Goal: Task Accomplishment & Management: Use online tool/utility

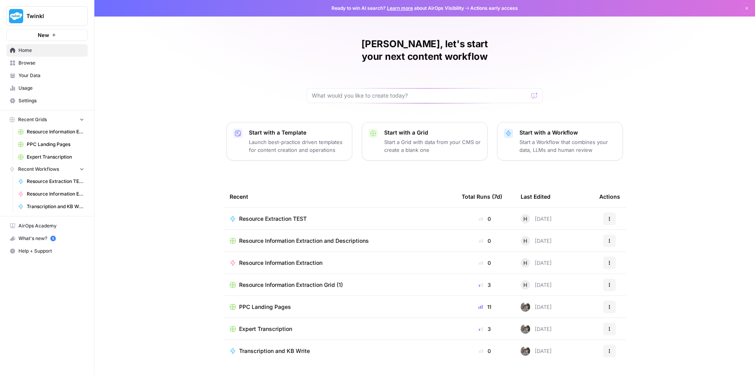
click at [321, 259] on span "Resource Information Extraction" at bounding box center [280, 263] width 83 height 8
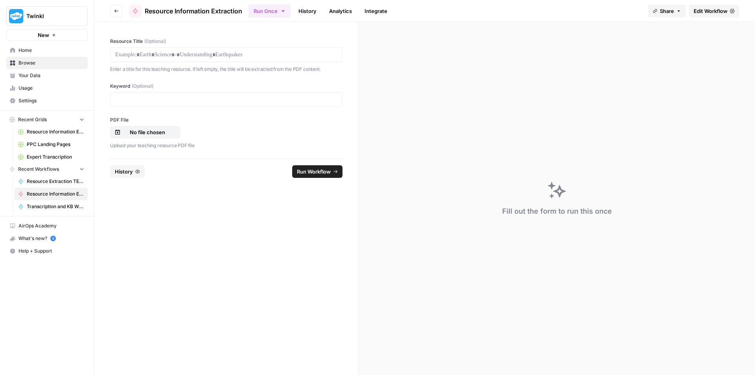
click at [118, 13] on icon "button" at bounding box center [116, 11] width 5 height 5
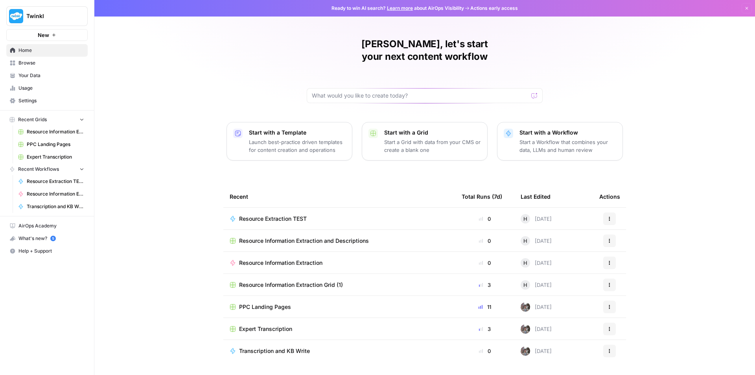
click at [316, 237] on span "Resource Information Extraction and Descriptions" at bounding box center [304, 241] width 130 height 8
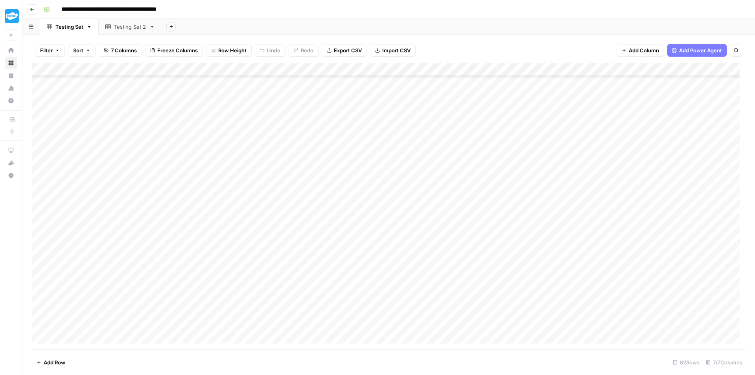
scroll to position [370, 0]
click at [433, 259] on div "Add Column" at bounding box center [389, 206] width 714 height 286
drag, startPoint x: 439, startPoint y: 265, endPoint x: 426, endPoint y: 325, distance: 60.9
click at [426, 325] on div "Add Column" at bounding box center [389, 206] width 714 height 286
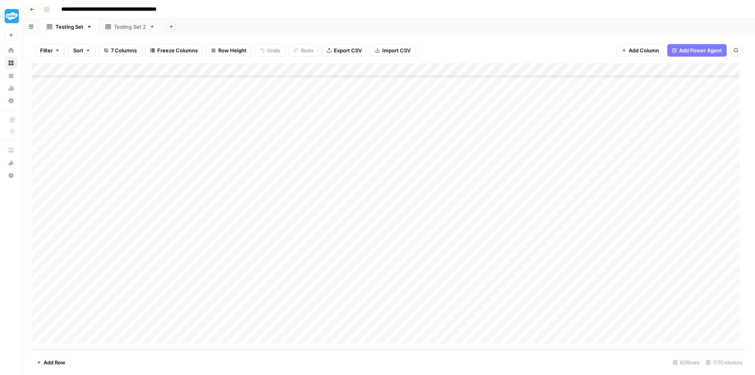
click at [486, 255] on div "Add Column" at bounding box center [389, 206] width 714 height 286
click at [28, 10] on button "Go back" at bounding box center [32, 9] width 10 height 10
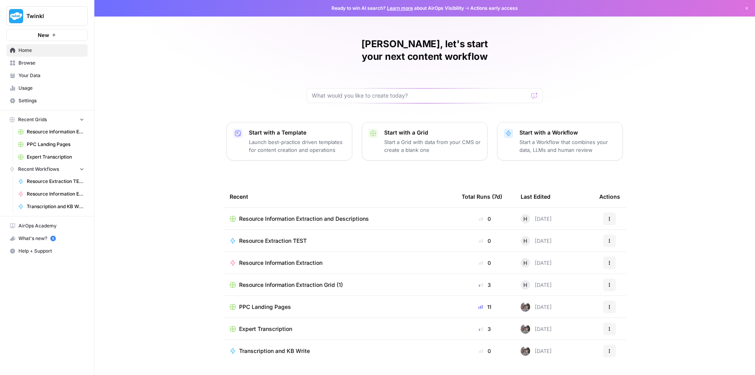
click at [271, 259] on span "Resource Information Extraction" at bounding box center [280, 263] width 83 height 8
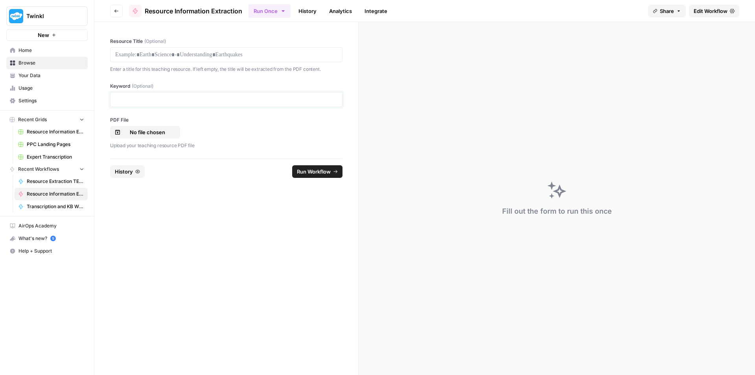
click at [177, 98] on p at bounding box center [226, 100] width 222 height 8
click at [179, 56] on p at bounding box center [226, 55] width 222 height 8
click at [142, 138] on button "No file chosen" at bounding box center [145, 132] width 70 height 13
click at [140, 99] on p at bounding box center [226, 100] width 222 height 8
click at [316, 172] on span "Run Workflow" at bounding box center [314, 171] width 34 height 8
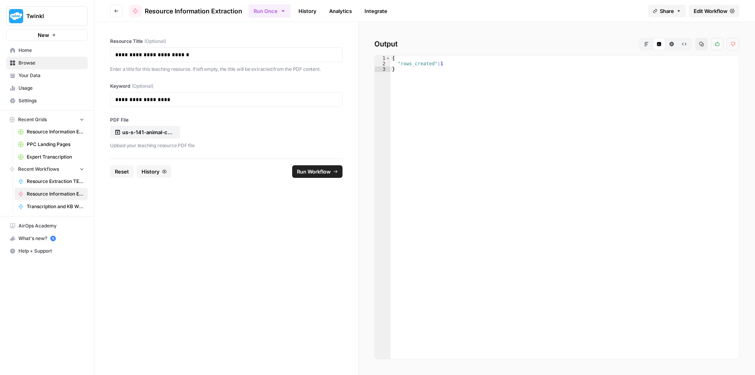
click at [124, 171] on span "Reset" at bounding box center [122, 171] width 14 height 8
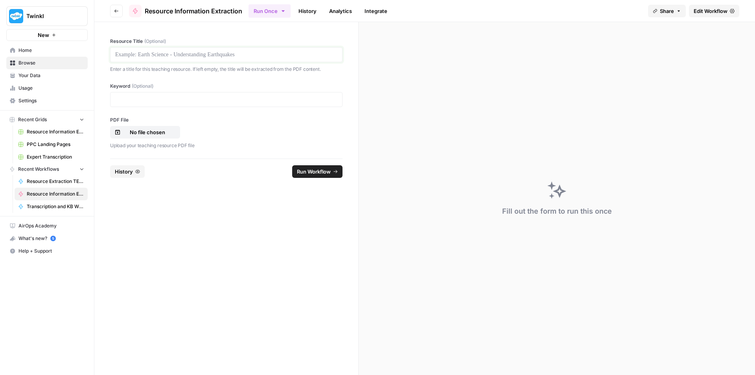
click at [191, 57] on p at bounding box center [226, 55] width 222 height 8
click at [263, 104] on div at bounding box center [226, 99] width 232 height 15
click at [258, 99] on p at bounding box center [226, 100] width 222 height 8
click at [157, 134] on p "No file chosen" at bounding box center [147, 132] width 50 height 8
click at [308, 172] on span "Run Workflow" at bounding box center [314, 171] width 34 height 8
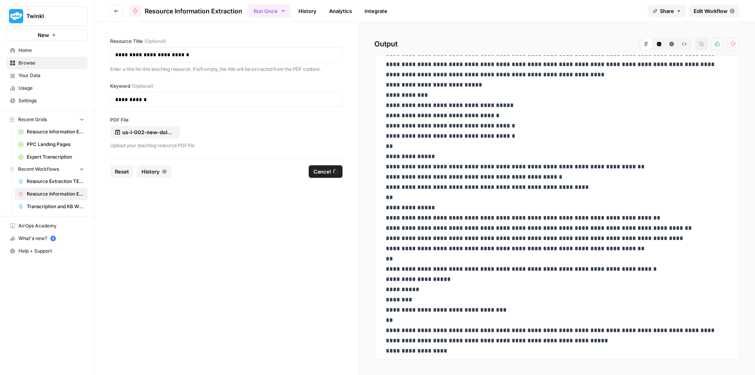
scroll to position [77, 0]
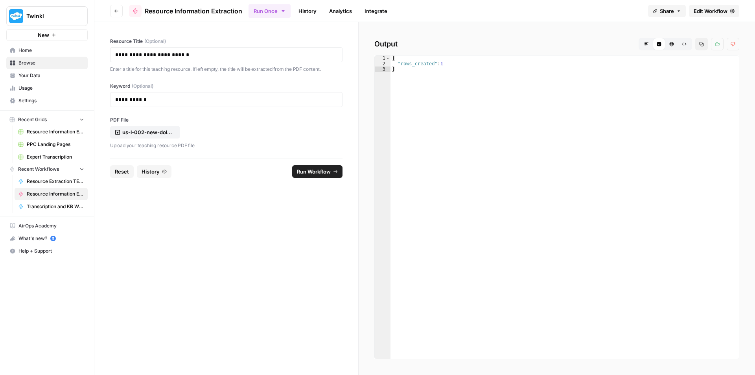
click at [218, 93] on div "**********" at bounding box center [226, 99] width 232 height 15
click at [216, 99] on p "**********" at bounding box center [226, 100] width 222 height 8
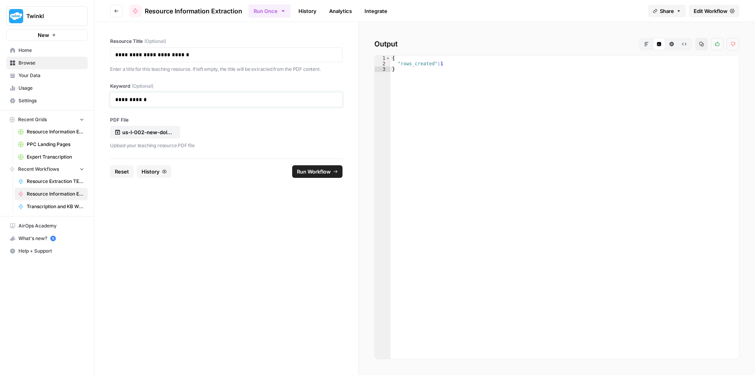
click at [216, 99] on p "**********" at bounding box center [226, 100] width 222 height 8
click at [237, 55] on p "**********" at bounding box center [226, 55] width 222 height 8
click at [195, 97] on p "**********" at bounding box center [226, 100] width 222 height 8
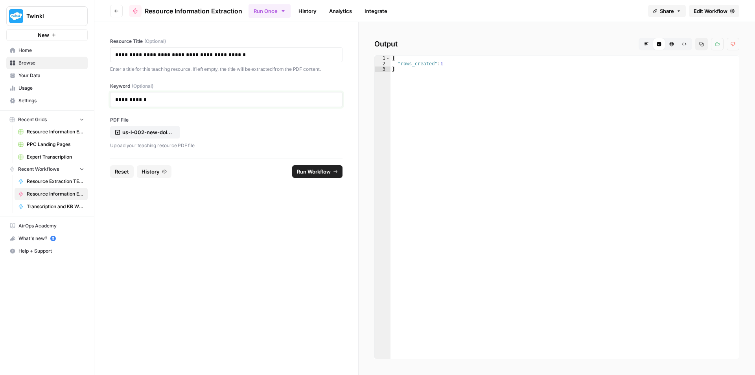
click at [195, 97] on p "**********" at bounding box center [226, 100] width 222 height 8
click at [116, 173] on span "Reset" at bounding box center [122, 171] width 14 height 8
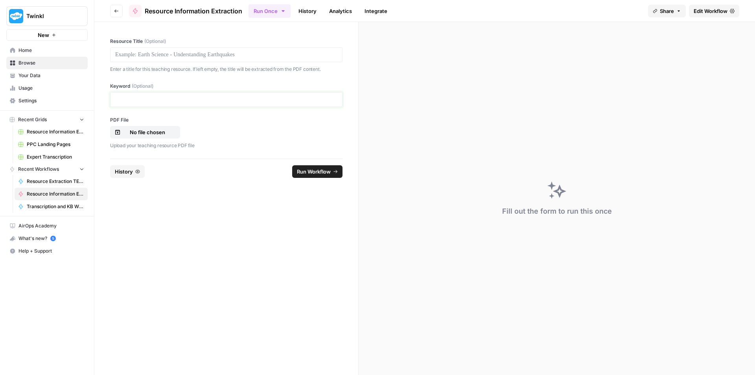
click at [171, 96] on p at bounding box center [226, 100] width 222 height 8
click at [255, 59] on div at bounding box center [226, 54] width 232 height 15
click at [254, 52] on p at bounding box center [226, 55] width 222 height 8
click at [133, 136] on p "No file chosen" at bounding box center [147, 132] width 50 height 8
click at [314, 170] on span "Run Workflow" at bounding box center [314, 171] width 34 height 8
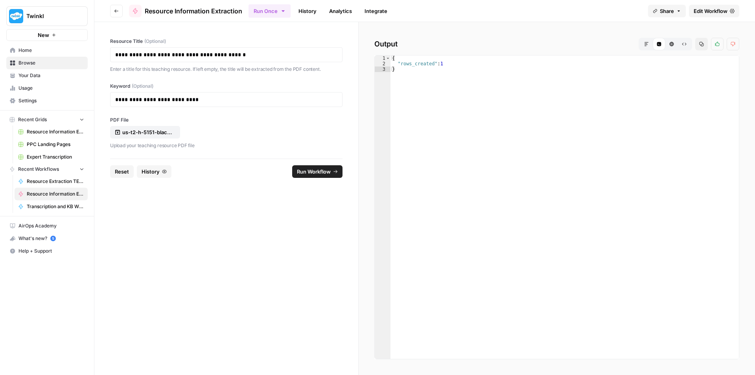
click at [128, 168] on span "Reset" at bounding box center [122, 171] width 14 height 8
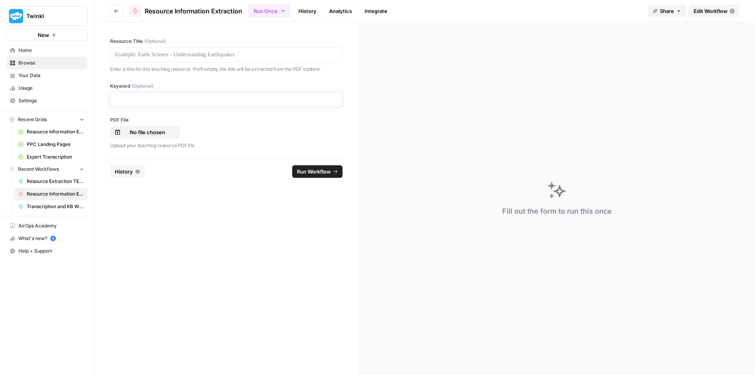
click at [193, 99] on p at bounding box center [226, 100] width 222 height 8
click at [228, 53] on p at bounding box center [226, 55] width 222 height 8
click at [220, 93] on div at bounding box center [226, 99] width 232 height 15
click at [170, 98] on p at bounding box center [226, 100] width 222 height 8
click at [151, 133] on p "No file chosen" at bounding box center [147, 132] width 50 height 8
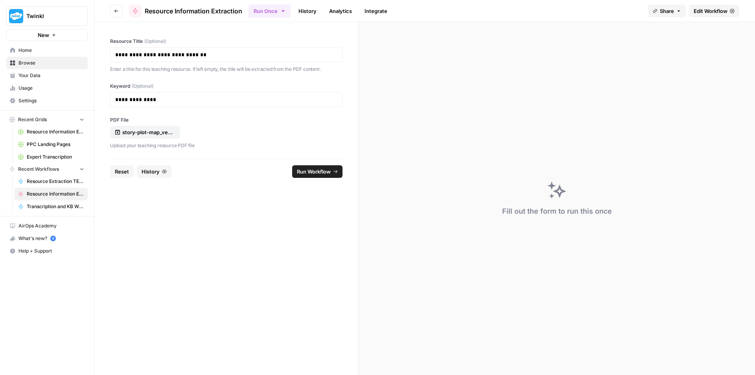
click at [315, 171] on span "Run Workflow" at bounding box center [314, 171] width 34 height 8
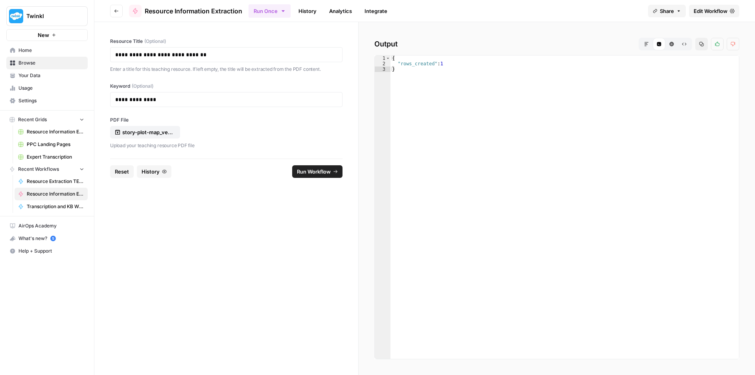
click at [125, 171] on span "Reset" at bounding box center [122, 171] width 14 height 8
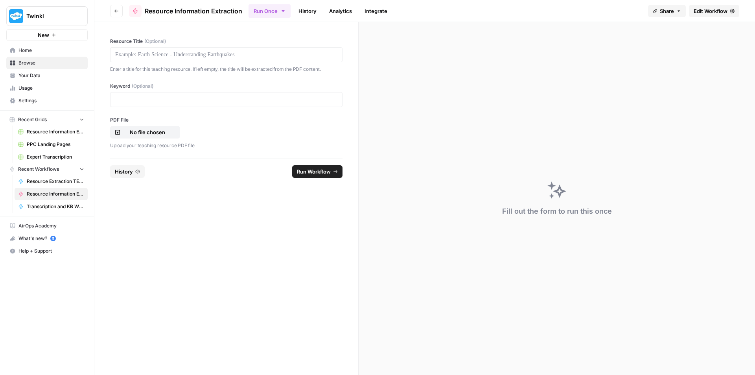
click at [132, 60] on div at bounding box center [226, 54] width 232 height 15
click at [136, 55] on p at bounding box center [226, 55] width 222 height 8
click at [190, 99] on p at bounding box center [226, 100] width 222 height 8
click at [120, 166] on button "Reset" at bounding box center [122, 171] width 24 height 13
click at [160, 52] on p at bounding box center [226, 55] width 222 height 8
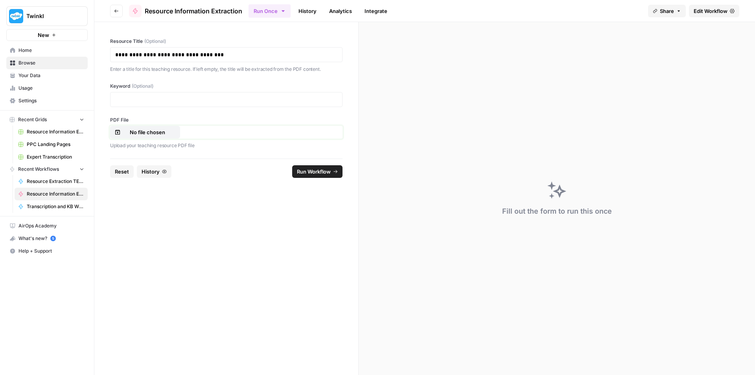
click at [151, 127] on button "No file chosen" at bounding box center [145, 132] width 70 height 13
click at [196, 100] on p at bounding box center [226, 100] width 222 height 8
click at [305, 173] on span "Run Workflow" at bounding box center [314, 171] width 34 height 8
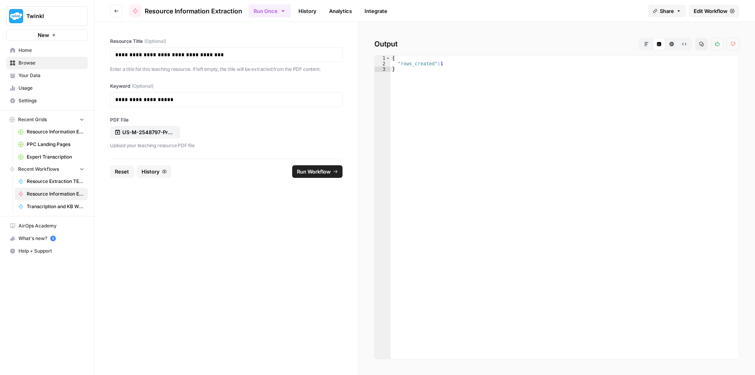
click at [118, 173] on span "Reset" at bounding box center [122, 171] width 14 height 8
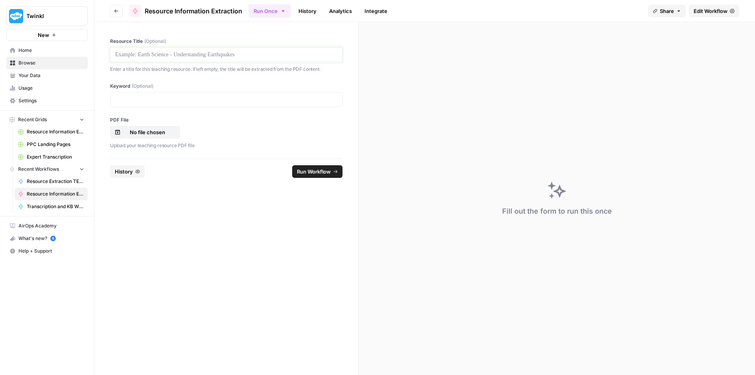
click at [191, 55] on p at bounding box center [226, 55] width 222 height 8
click at [265, 99] on p at bounding box center [226, 100] width 222 height 8
click at [160, 132] on p "No file chosen" at bounding box center [147, 132] width 50 height 8
click at [318, 171] on span "Run Workflow" at bounding box center [314, 171] width 34 height 8
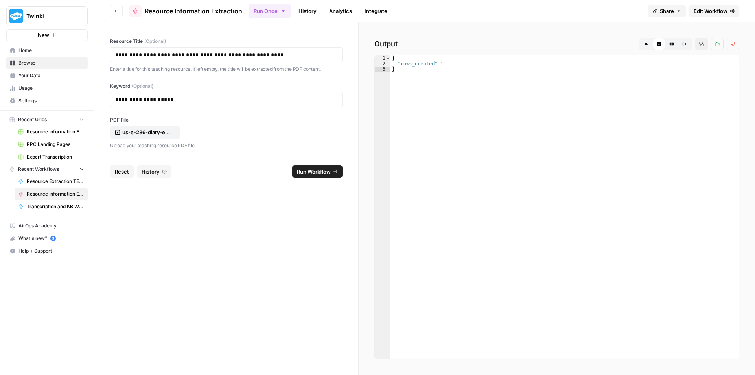
click at [123, 170] on span "Reset" at bounding box center [122, 171] width 14 height 8
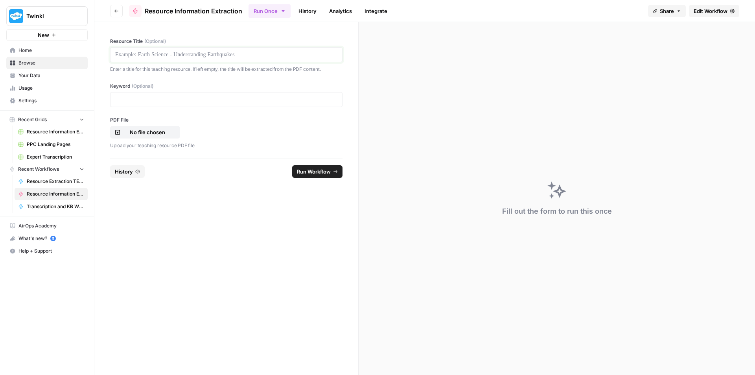
click at [199, 56] on p at bounding box center [226, 55] width 222 height 8
click at [236, 89] on label "Keyword (Optional)" at bounding box center [226, 86] width 232 height 7
click at [236, 99] on p at bounding box center [226, 100] width 222 height 8
click at [139, 138] on button "No file chosen" at bounding box center [145, 132] width 70 height 13
click at [310, 175] on span "Run Workflow" at bounding box center [314, 171] width 34 height 8
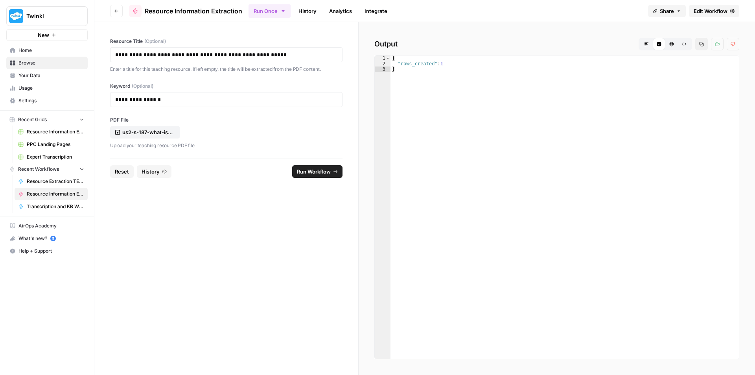
click at [121, 169] on span "Reset" at bounding box center [122, 171] width 14 height 8
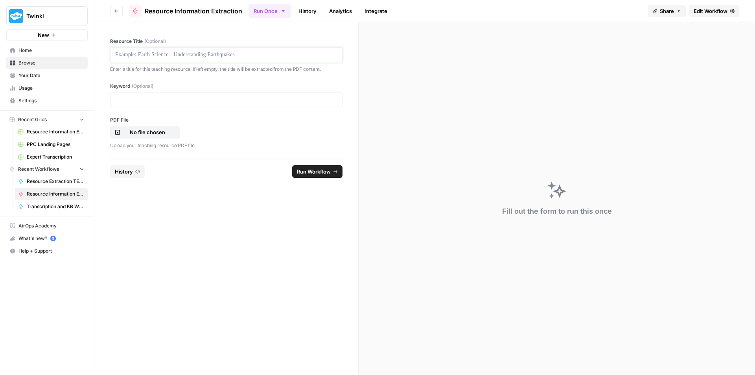
click at [202, 53] on p at bounding box center [226, 55] width 222 height 8
click at [206, 58] on p at bounding box center [226, 55] width 222 height 8
click at [142, 133] on p "No file chosen" at bounding box center [147, 132] width 50 height 8
click at [209, 98] on p at bounding box center [226, 100] width 222 height 8
click at [310, 171] on span "Run Workflow" at bounding box center [314, 171] width 34 height 8
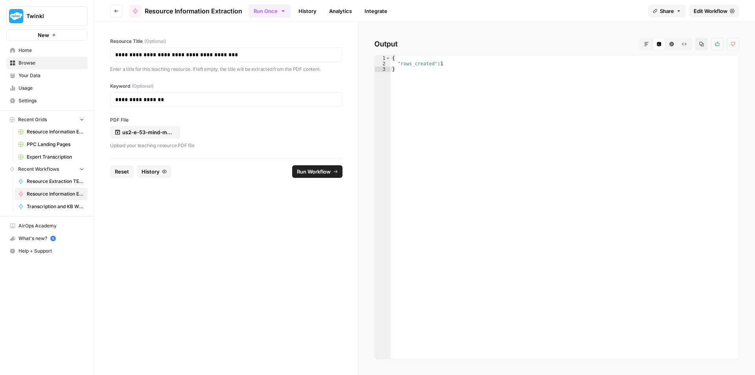
click at [127, 173] on span "Reset" at bounding box center [122, 171] width 14 height 8
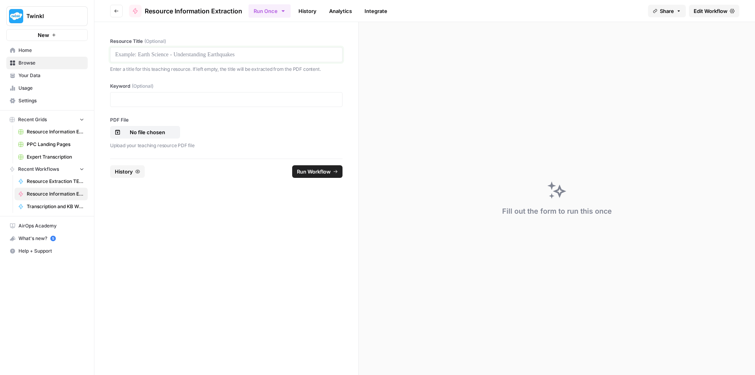
click at [152, 56] on p at bounding box center [226, 55] width 222 height 8
click at [227, 102] on p at bounding box center [226, 100] width 222 height 8
click at [158, 131] on p "No file chosen" at bounding box center [147, 132] width 50 height 8
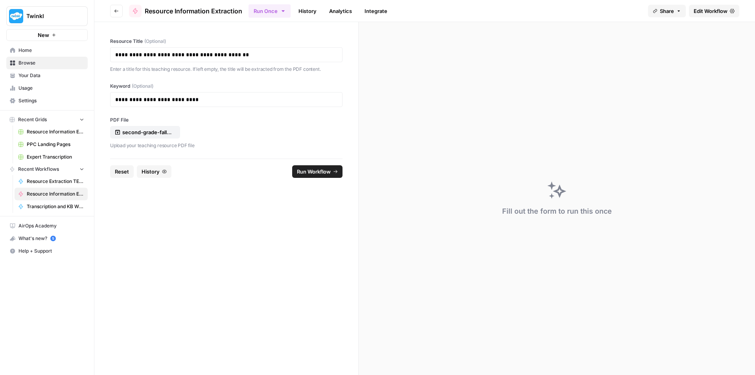
click at [313, 175] on span "Run Workflow" at bounding box center [314, 171] width 34 height 8
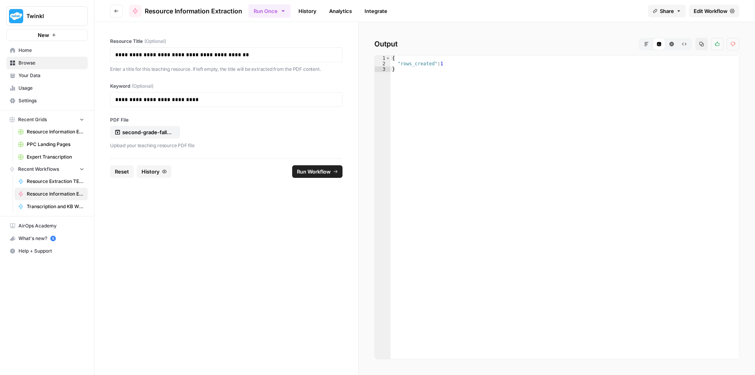
click at [122, 175] on button "Reset" at bounding box center [122, 171] width 24 height 13
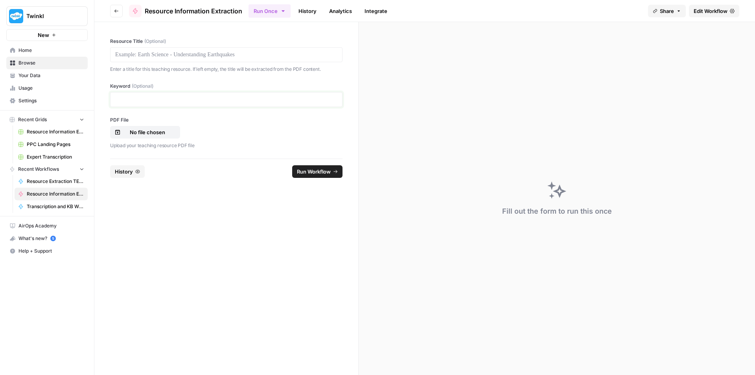
click at [208, 96] on p at bounding box center [226, 100] width 222 height 8
click at [234, 61] on div at bounding box center [226, 54] width 232 height 15
click at [237, 54] on p at bounding box center [226, 55] width 222 height 8
click at [213, 110] on div "**********" at bounding box center [226, 90] width 264 height 136
click at [212, 103] on div at bounding box center [226, 99] width 232 height 15
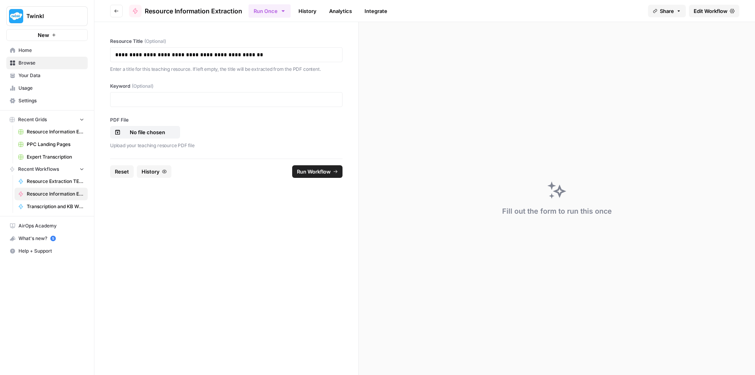
click at [167, 105] on div at bounding box center [226, 99] width 232 height 15
click at [158, 96] on p at bounding box center [226, 100] width 222 height 8
click at [157, 133] on p "No file chosen" at bounding box center [147, 132] width 50 height 8
click at [316, 169] on span "Run Workflow" at bounding box center [314, 171] width 34 height 8
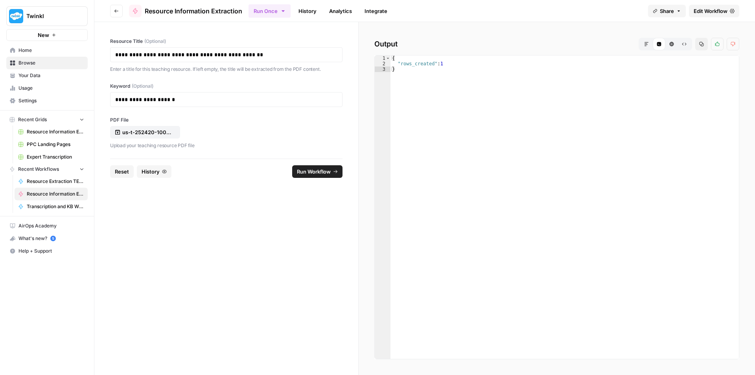
click at [117, 171] on span "Reset" at bounding box center [122, 171] width 14 height 8
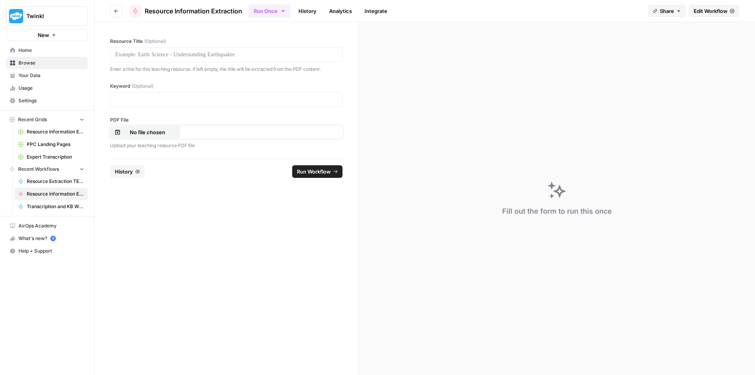
click at [150, 128] on p "No file chosen" at bounding box center [147, 132] width 50 height 8
click at [281, 58] on p at bounding box center [226, 55] width 222 height 8
click at [286, 55] on p at bounding box center [226, 55] width 222 height 8
click at [181, 54] on p at bounding box center [226, 55] width 222 height 8
click at [169, 133] on p "No file chosen" at bounding box center [147, 132] width 50 height 8
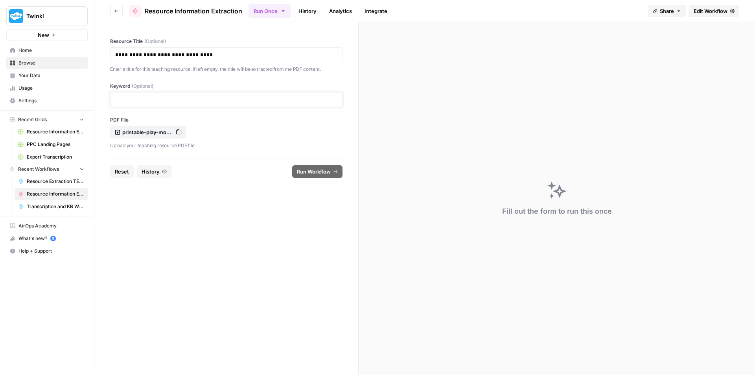
click at [216, 101] on p at bounding box center [226, 100] width 222 height 8
click at [300, 169] on span "Run Workflow" at bounding box center [314, 171] width 34 height 8
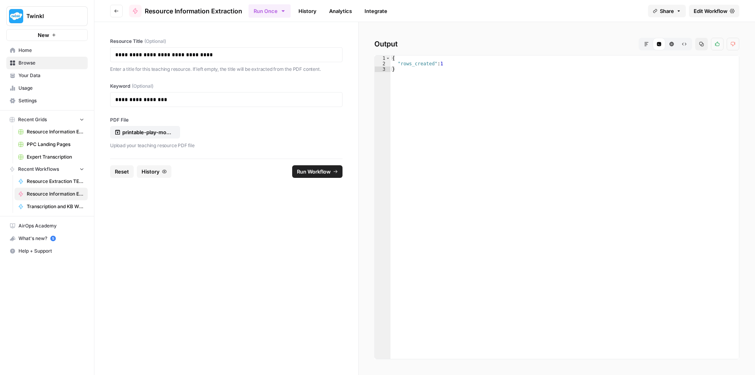
click at [128, 175] on span "Reset" at bounding box center [122, 171] width 14 height 8
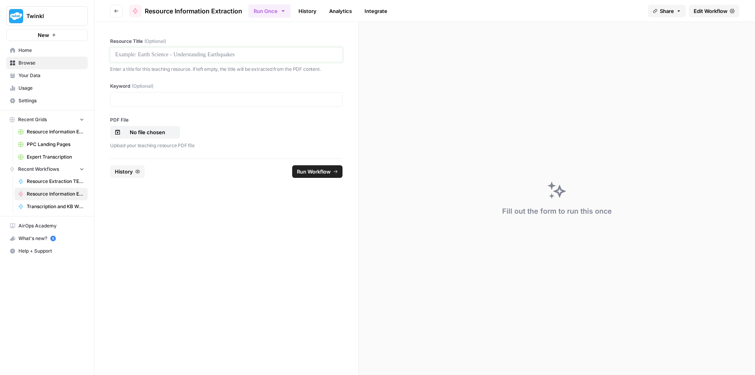
click at [194, 57] on p at bounding box center [226, 55] width 222 height 8
click at [167, 96] on p at bounding box center [226, 100] width 222 height 8
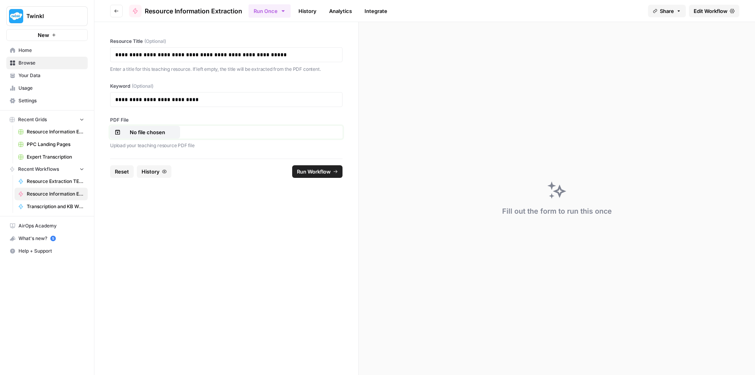
click at [153, 134] on p "No file chosen" at bounding box center [147, 132] width 50 height 8
click at [147, 134] on p "8f78dbb7-cc9e-4b55-bcb7-566b320d8eb8.pdf" at bounding box center [147, 132] width 50 height 8
click at [314, 175] on button "Run Workflow" at bounding box center [317, 171] width 50 height 13
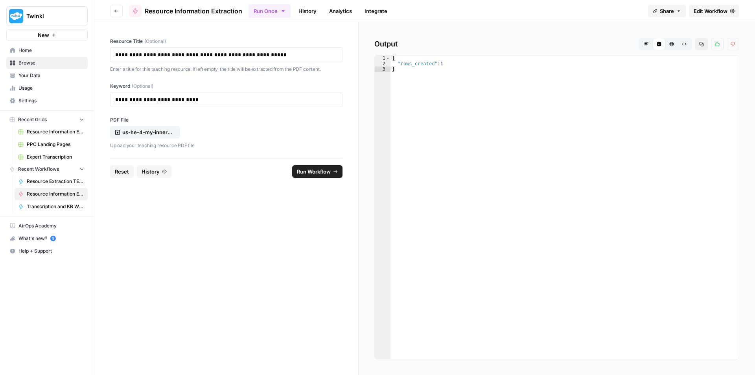
click at [118, 172] on span "Reset" at bounding box center [122, 171] width 14 height 8
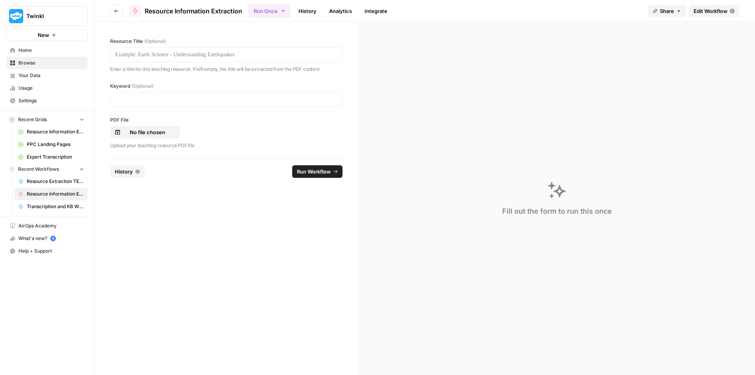
click at [213, 60] on div at bounding box center [226, 54] width 232 height 15
click at [215, 52] on p at bounding box center [226, 55] width 222 height 8
click at [165, 105] on div at bounding box center [226, 99] width 232 height 15
click at [160, 103] on p at bounding box center [226, 100] width 222 height 8
click at [155, 133] on p "No file chosen" at bounding box center [147, 132] width 50 height 8
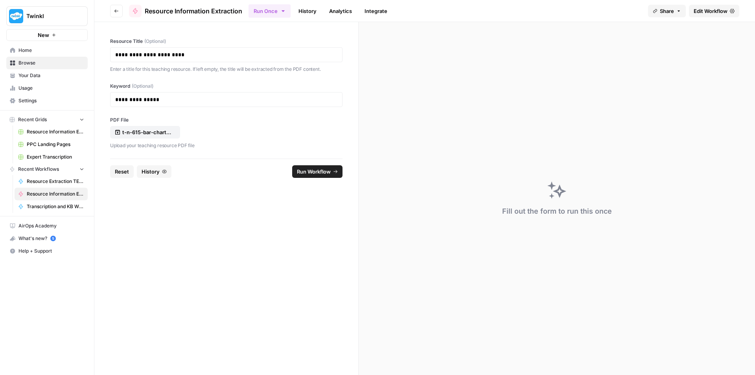
click at [326, 173] on span "Run Workflow" at bounding box center [314, 171] width 34 height 8
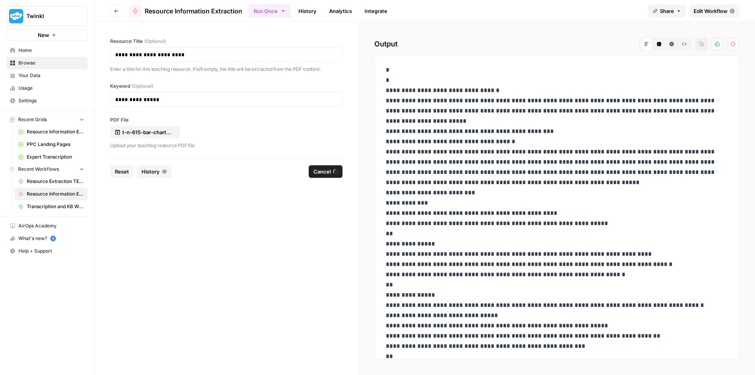
click at [126, 169] on span "Reset" at bounding box center [122, 171] width 14 height 8
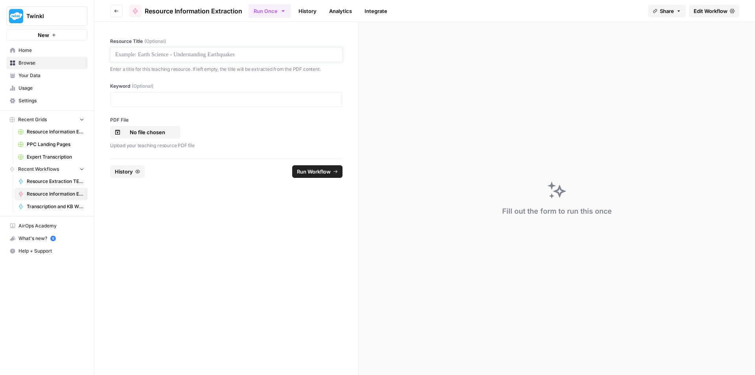
click at [186, 54] on p at bounding box center [226, 55] width 222 height 8
click at [155, 131] on p "No file chosen" at bounding box center [147, 132] width 50 height 8
click at [200, 102] on p at bounding box center [226, 100] width 222 height 8
click at [326, 171] on span "Run Workflow" at bounding box center [314, 171] width 34 height 8
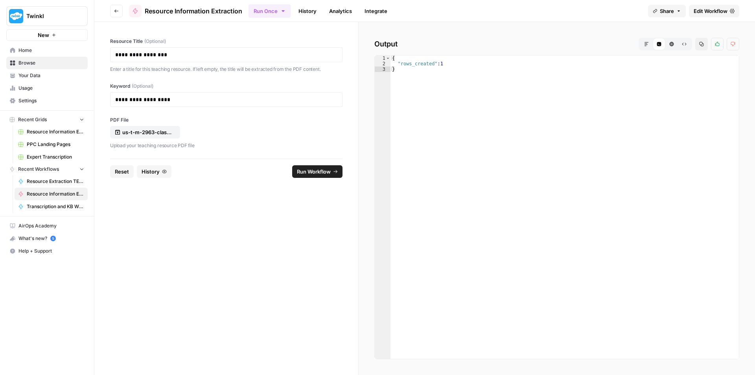
click at [115, 173] on span "Reset" at bounding box center [122, 171] width 14 height 8
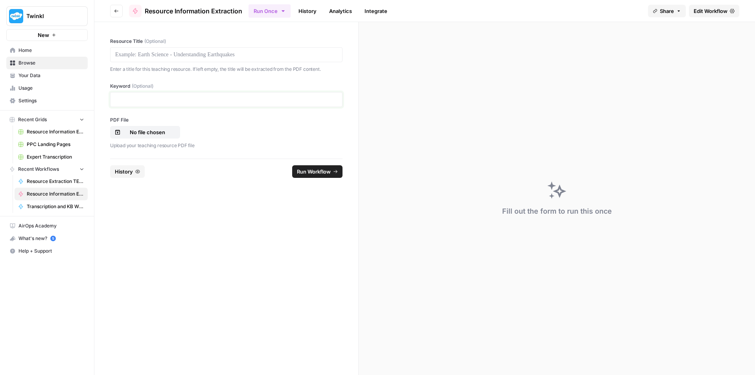
click at [152, 99] on p at bounding box center [226, 100] width 222 height 8
click at [153, 57] on p at bounding box center [226, 55] width 222 height 8
click at [145, 131] on p "No file chosen" at bounding box center [147, 132] width 50 height 8
click at [317, 175] on span "Run Workflow" at bounding box center [314, 171] width 34 height 8
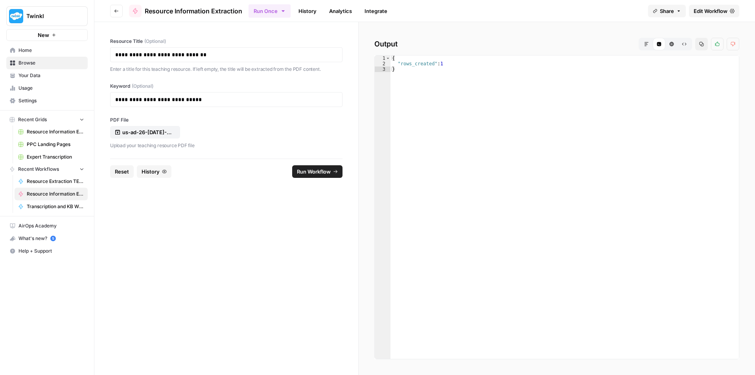
click at [124, 172] on span "Reset" at bounding box center [122, 171] width 14 height 8
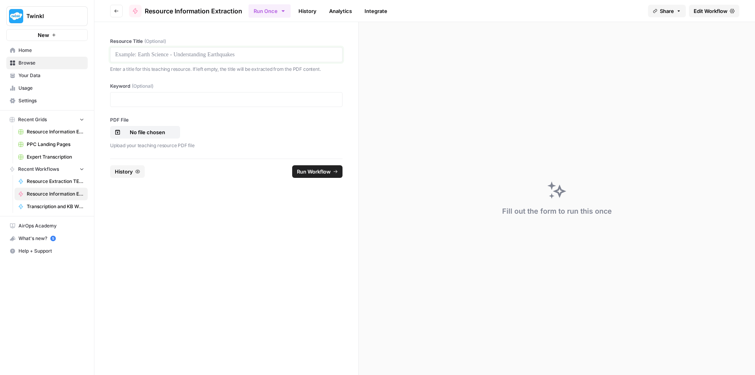
click at [217, 57] on p at bounding box center [226, 55] width 222 height 8
click at [224, 98] on p at bounding box center [226, 100] width 222 height 8
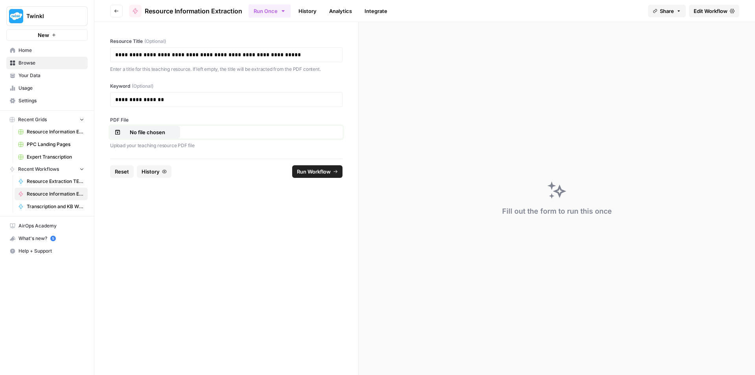
click at [174, 128] on div "No file chosen" at bounding box center [144, 132] width 61 height 8
click at [315, 176] on button "Run Workflow" at bounding box center [317, 171] width 50 height 13
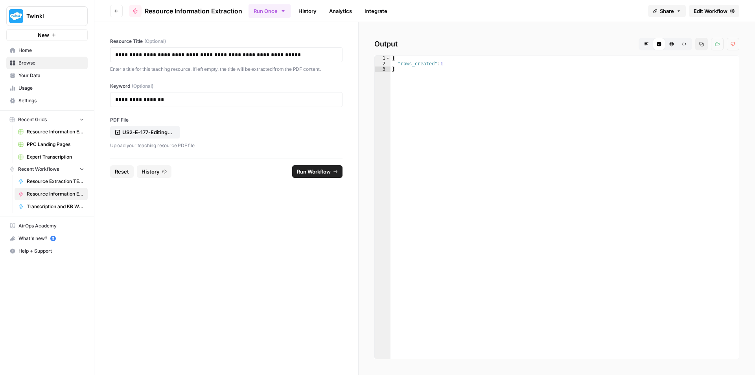
click at [118, 174] on span "Reset" at bounding box center [122, 171] width 14 height 8
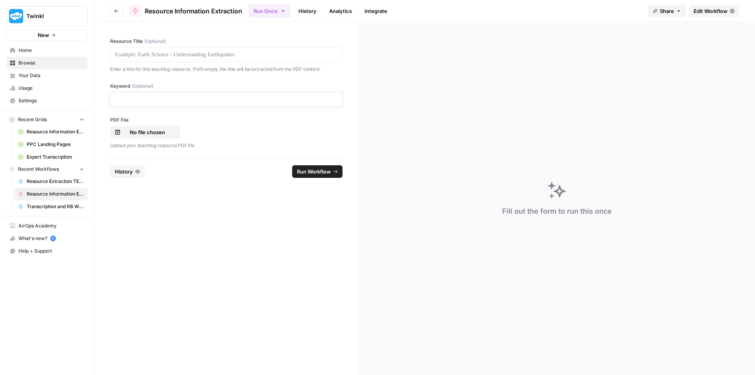
click at [188, 96] on p at bounding box center [226, 100] width 222 height 8
click at [202, 52] on p at bounding box center [226, 55] width 222 height 8
click at [140, 136] on button "No file chosen" at bounding box center [145, 132] width 70 height 13
click at [191, 96] on p at bounding box center [226, 100] width 222 height 8
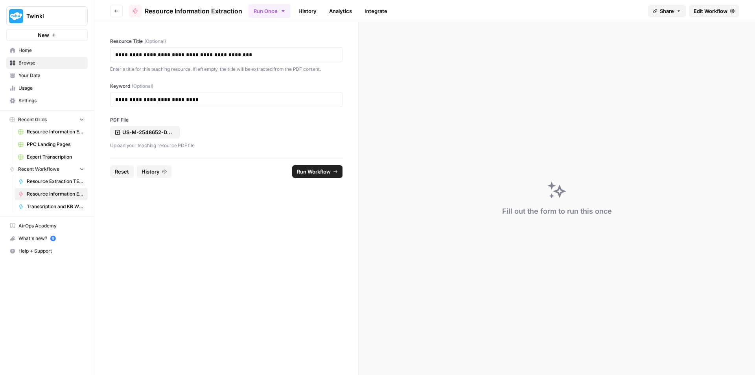
click at [328, 173] on span "Run Workflow" at bounding box center [314, 171] width 34 height 8
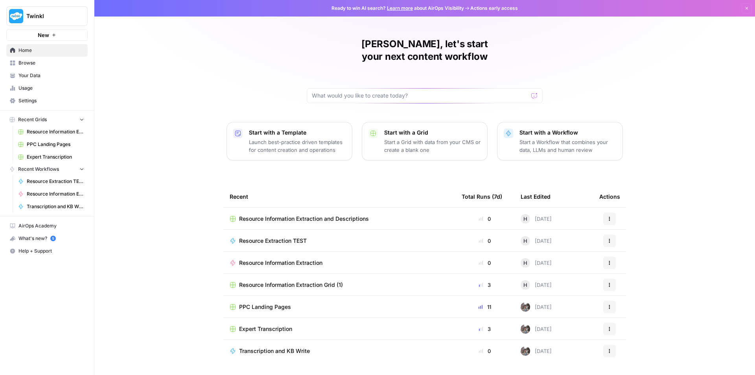
click at [339, 215] on span "Resource Information Extraction and Descriptions" at bounding box center [304, 219] width 130 height 8
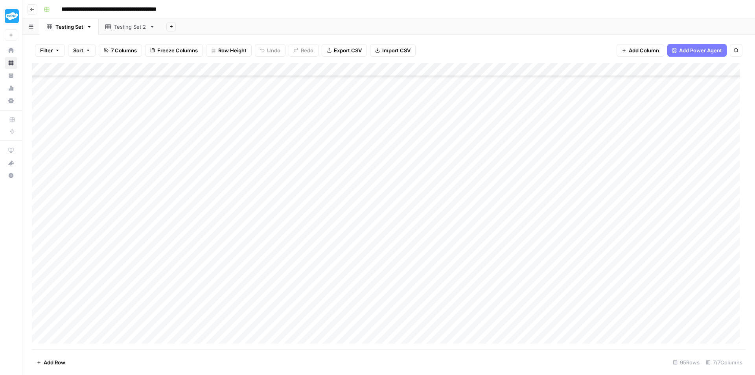
scroll to position [1016, 0]
click at [338, 324] on div "Add Column" at bounding box center [389, 206] width 714 height 286
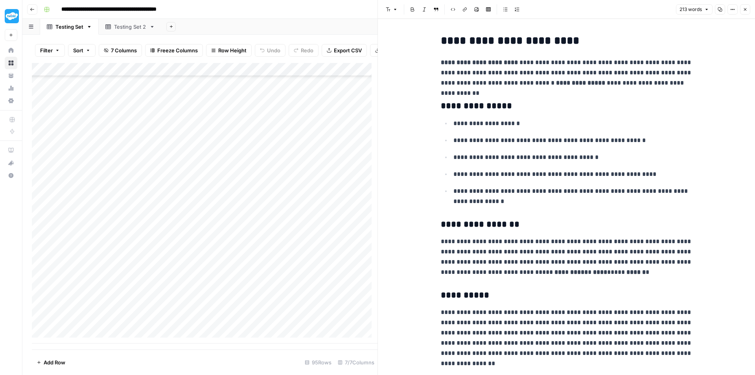
scroll to position [12, 0]
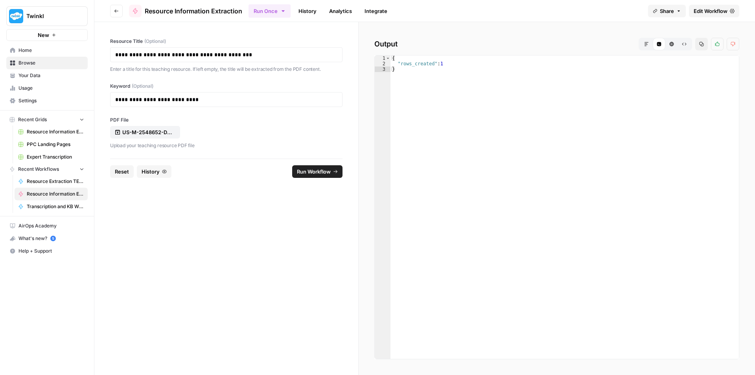
click at [117, 169] on span "Reset" at bounding box center [122, 171] width 14 height 8
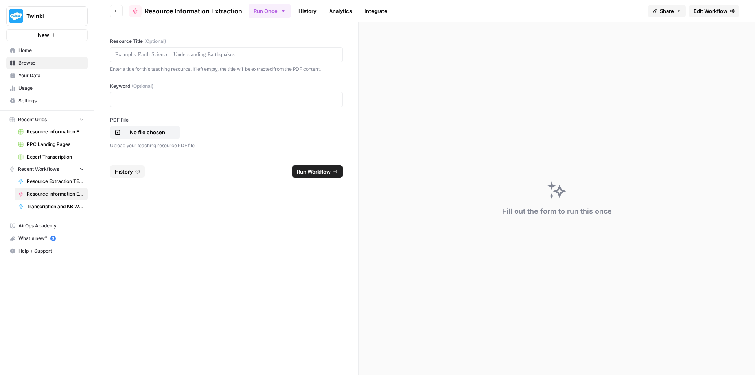
click at [173, 50] on div at bounding box center [226, 54] width 232 height 15
click at [174, 57] on p at bounding box center [226, 55] width 222 height 8
click at [224, 97] on p at bounding box center [226, 100] width 222 height 8
click at [156, 131] on p "No file chosen" at bounding box center [147, 132] width 50 height 8
click at [309, 169] on span "Run Workflow" at bounding box center [314, 171] width 34 height 8
